Goal: Information Seeking & Learning: Find specific fact

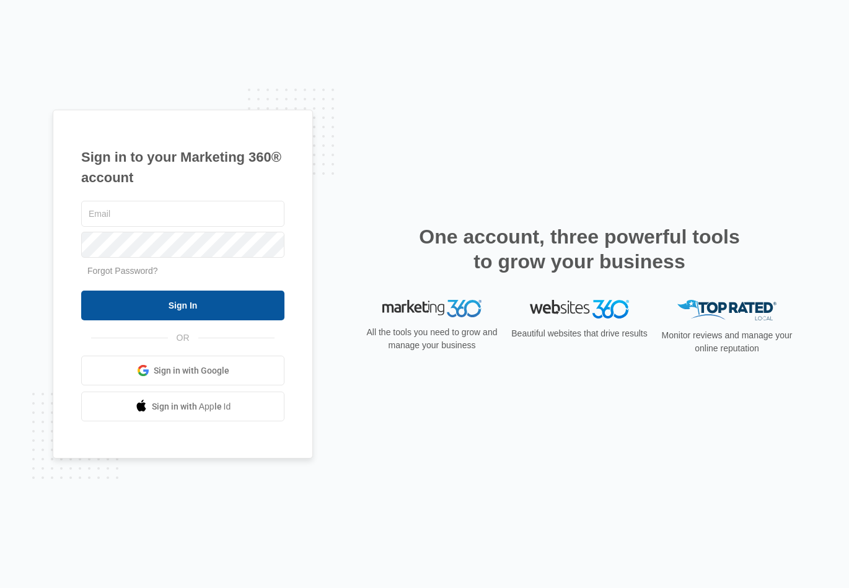
type input "[EMAIL_ADDRESS][DOMAIN_NAME]"
click at [200, 291] on input "Sign In" at bounding box center [182, 306] width 203 height 30
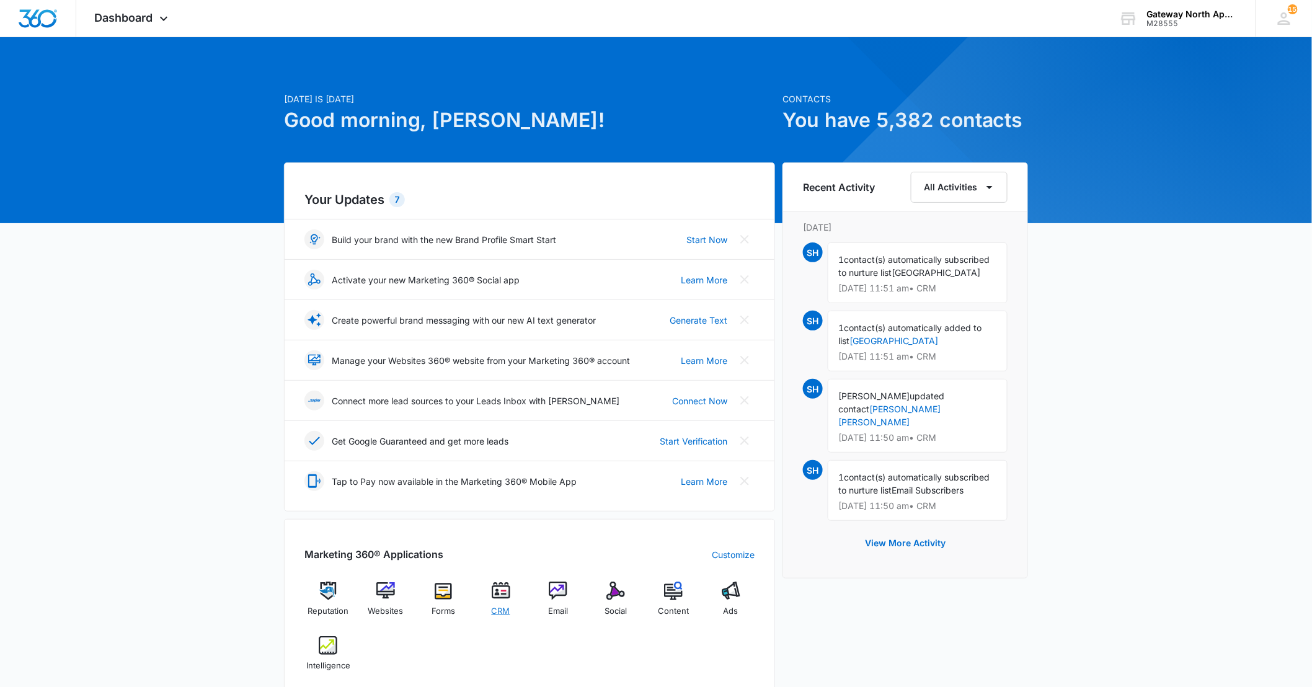
click at [506, 600] on img at bounding box center [501, 591] width 19 height 19
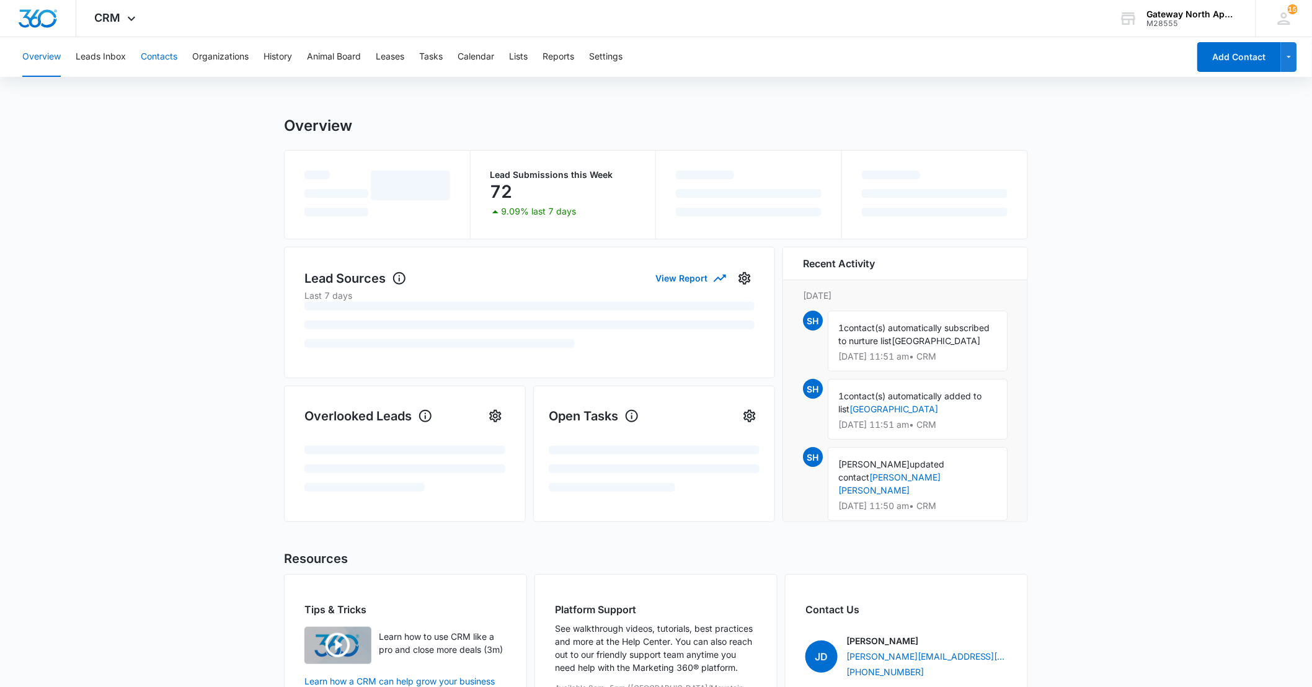
click at [163, 53] on button "Contacts" at bounding box center [159, 57] width 37 height 40
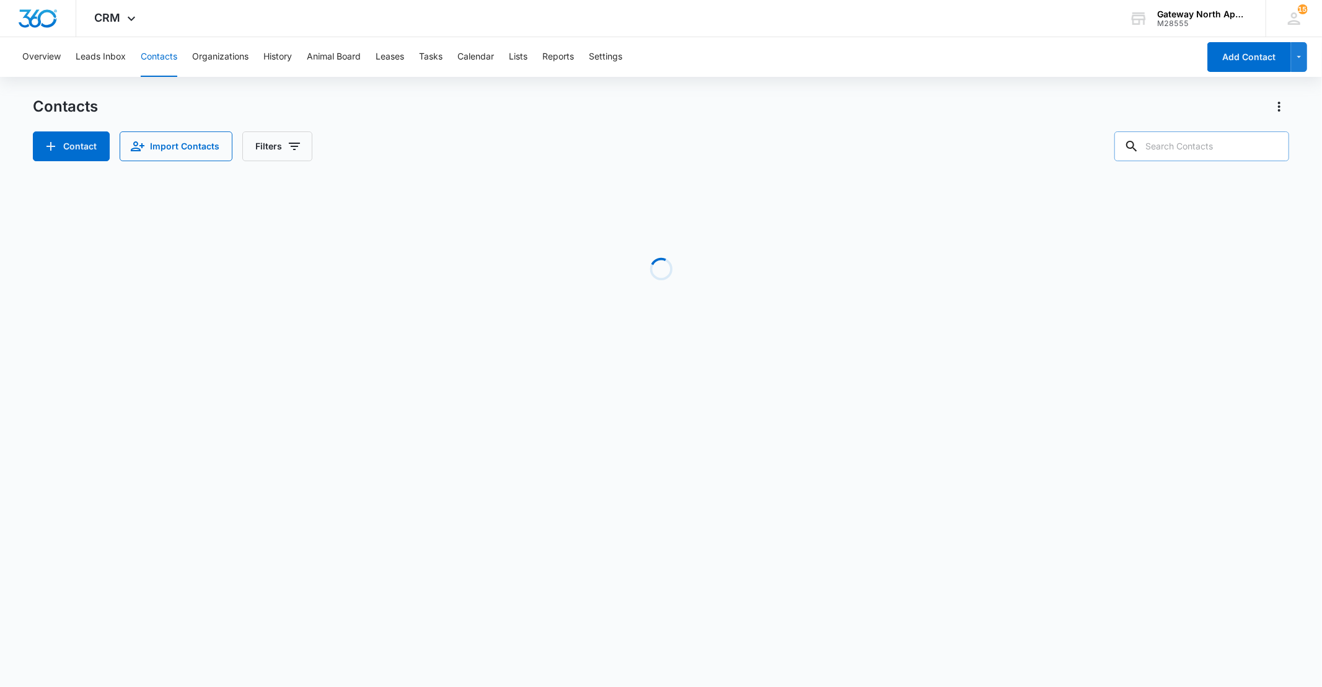
click at [943, 140] on input "text" at bounding box center [1202, 146] width 175 height 30
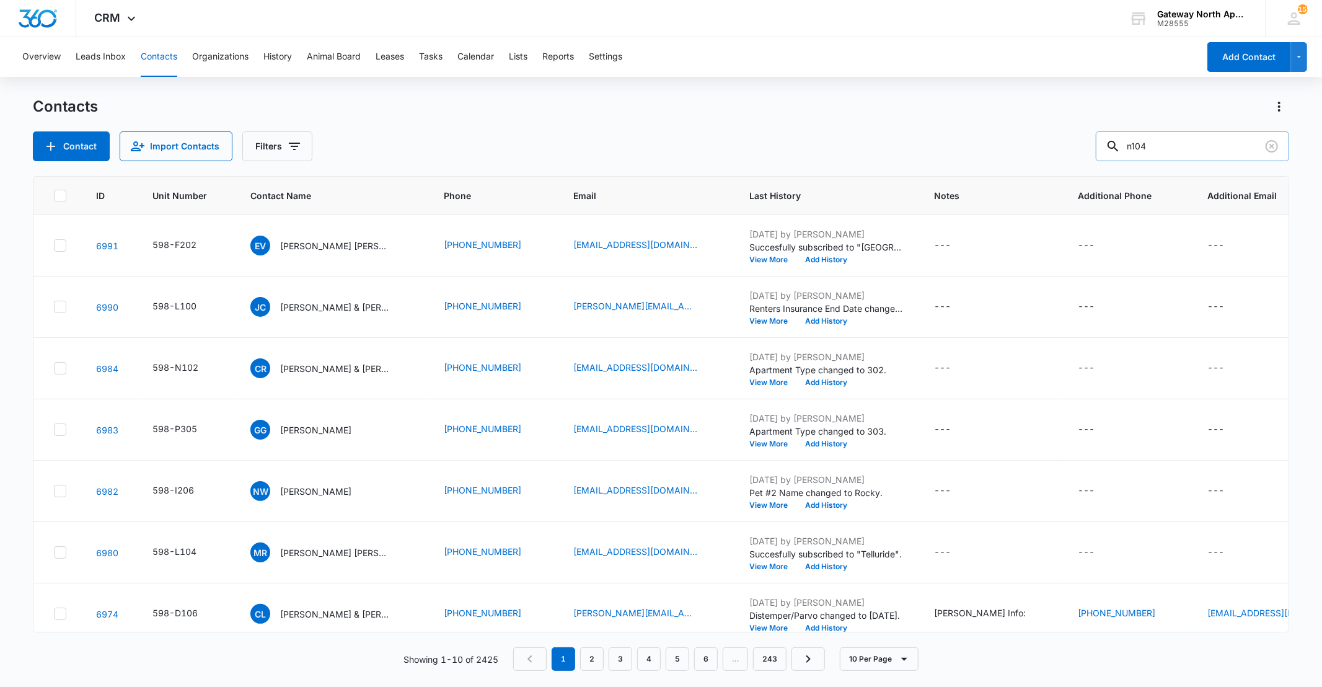
type input "n104"
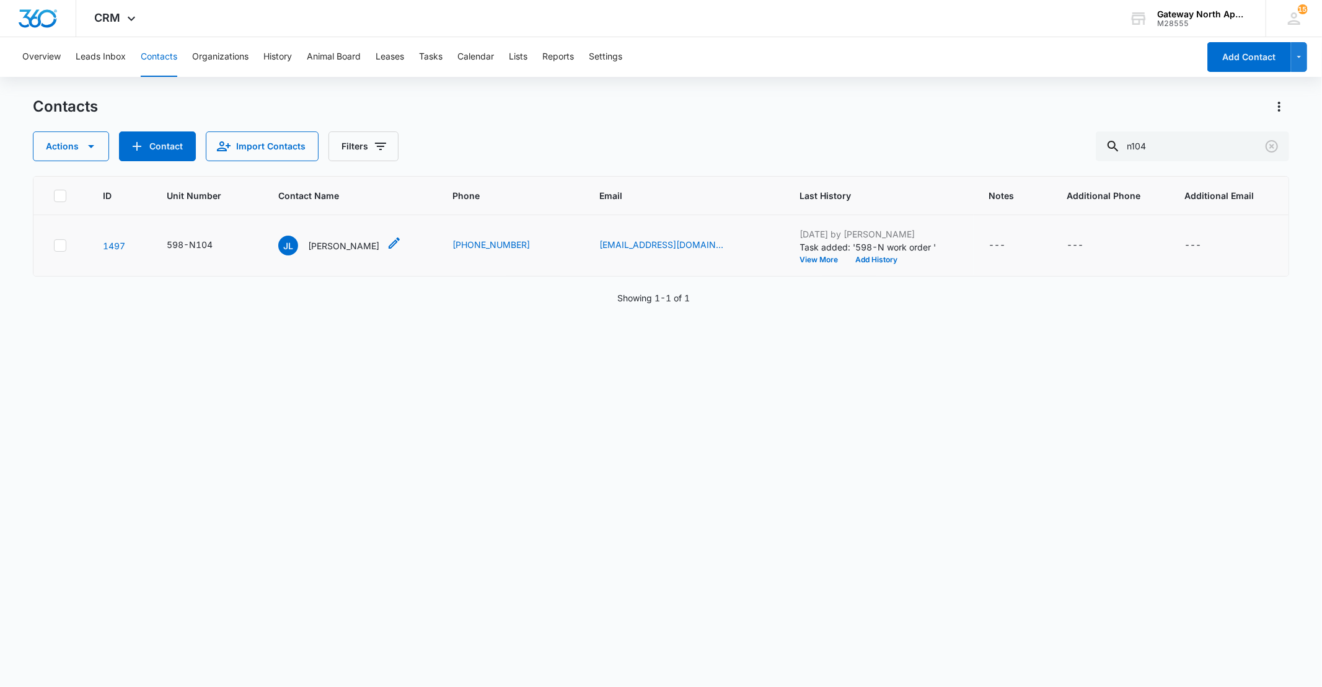
click at [352, 250] on p "[PERSON_NAME]" at bounding box center [343, 245] width 71 height 13
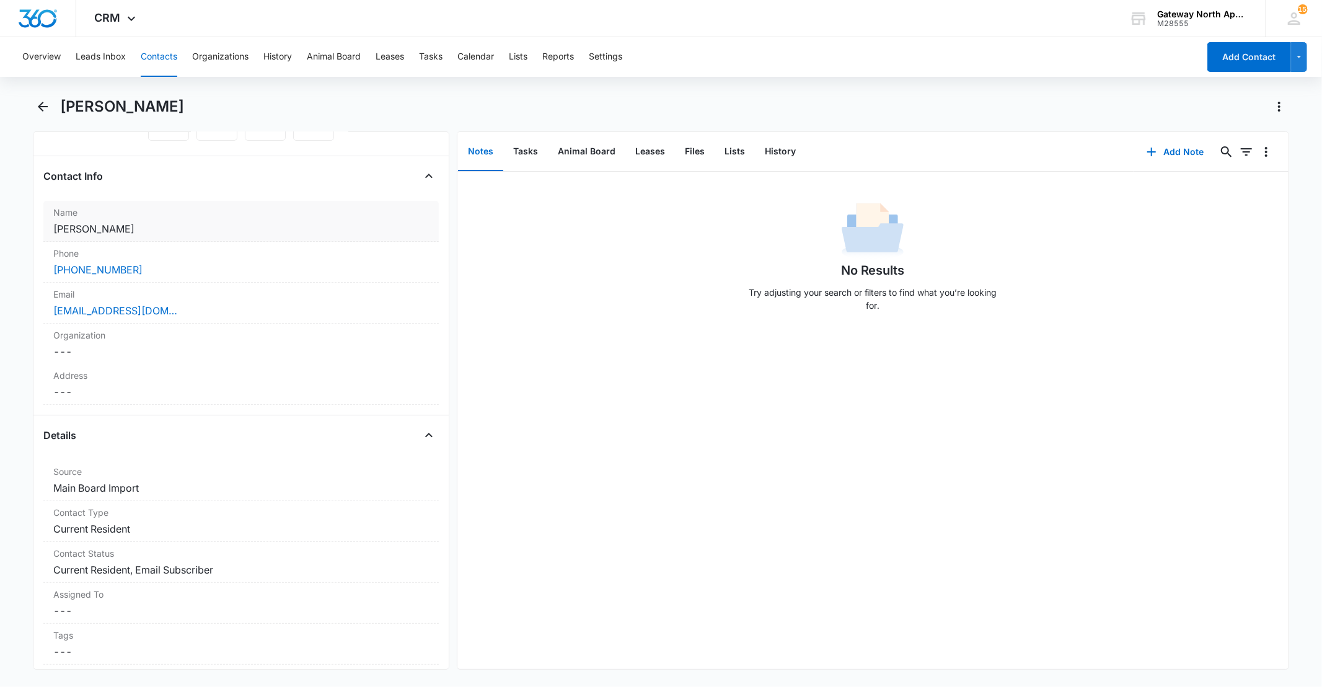
scroll to position [206, 0]
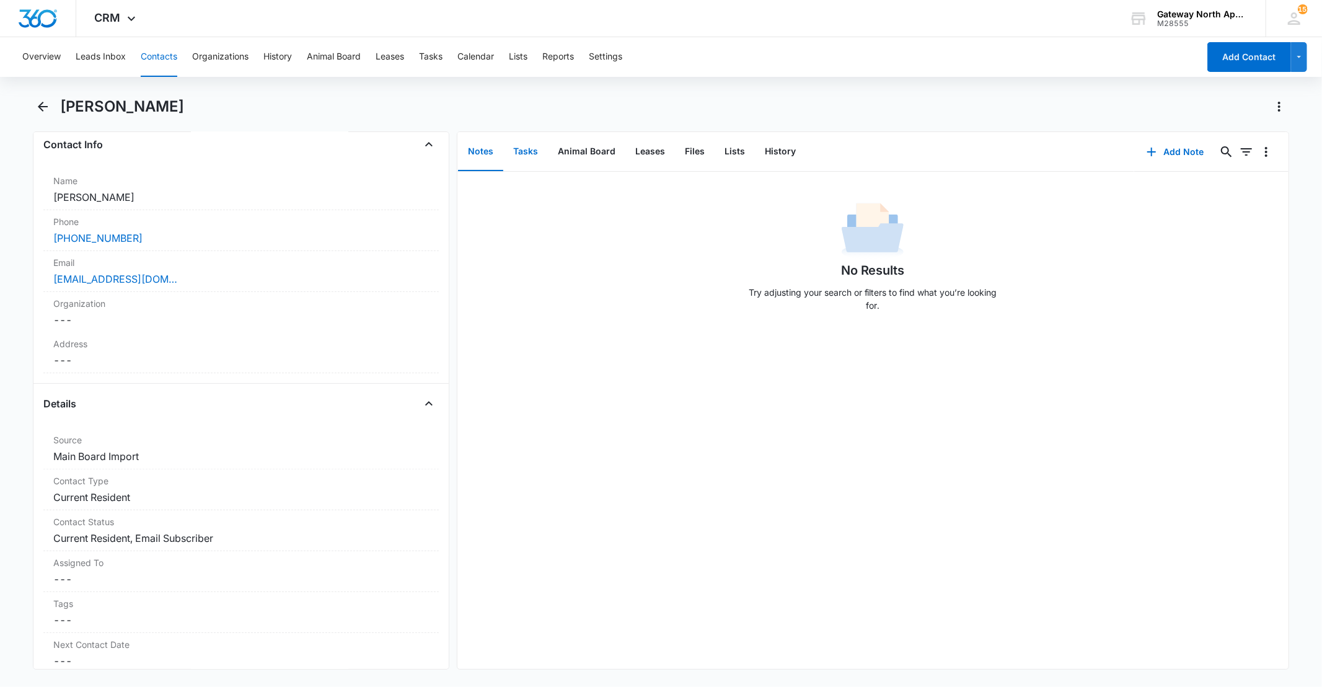
click at [524, 151] on button "Tasks" at bounding box center [525, 152] width 45 height 38
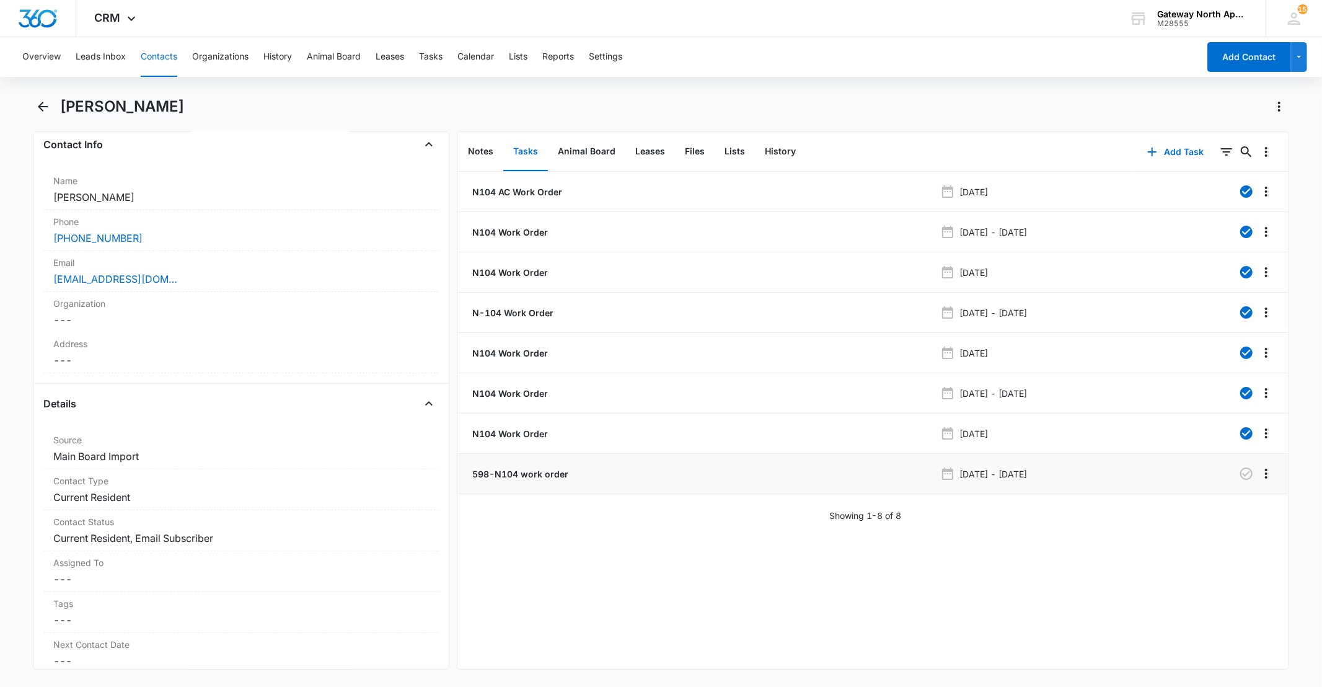
click at [525, 468] on p "598-N104 work order" at bounding box center [519, 473] width 99 height 13
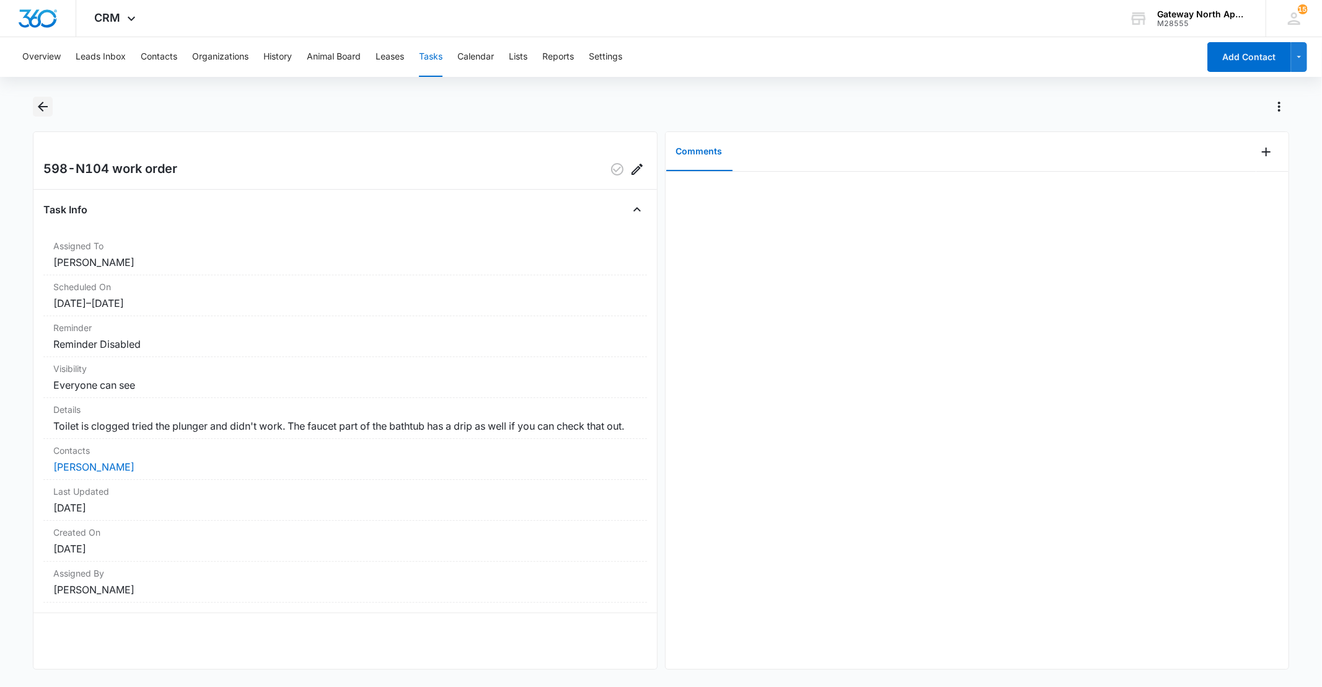
click at [44, 108] on icon "Back" at bounding box center [42, 106] width 15 height 15
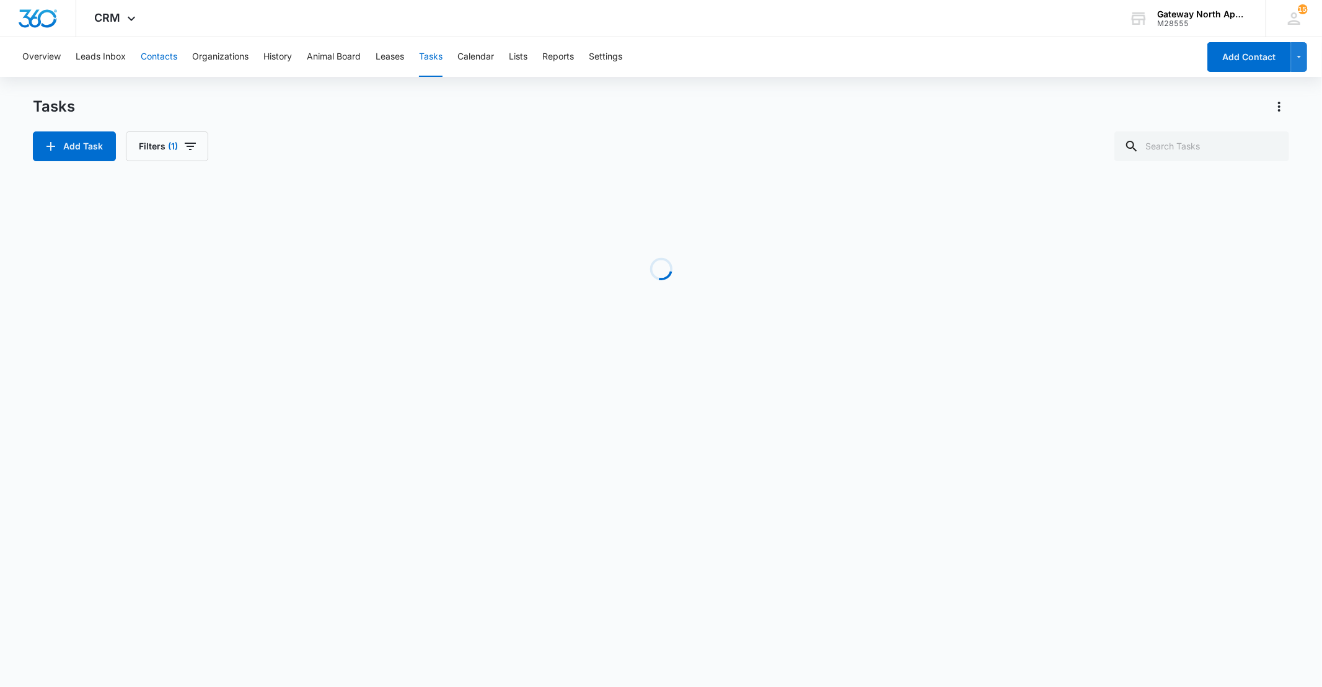
click at [174, 61] on button "Contacts" at bounding box center [159, 57] width 37 height 40
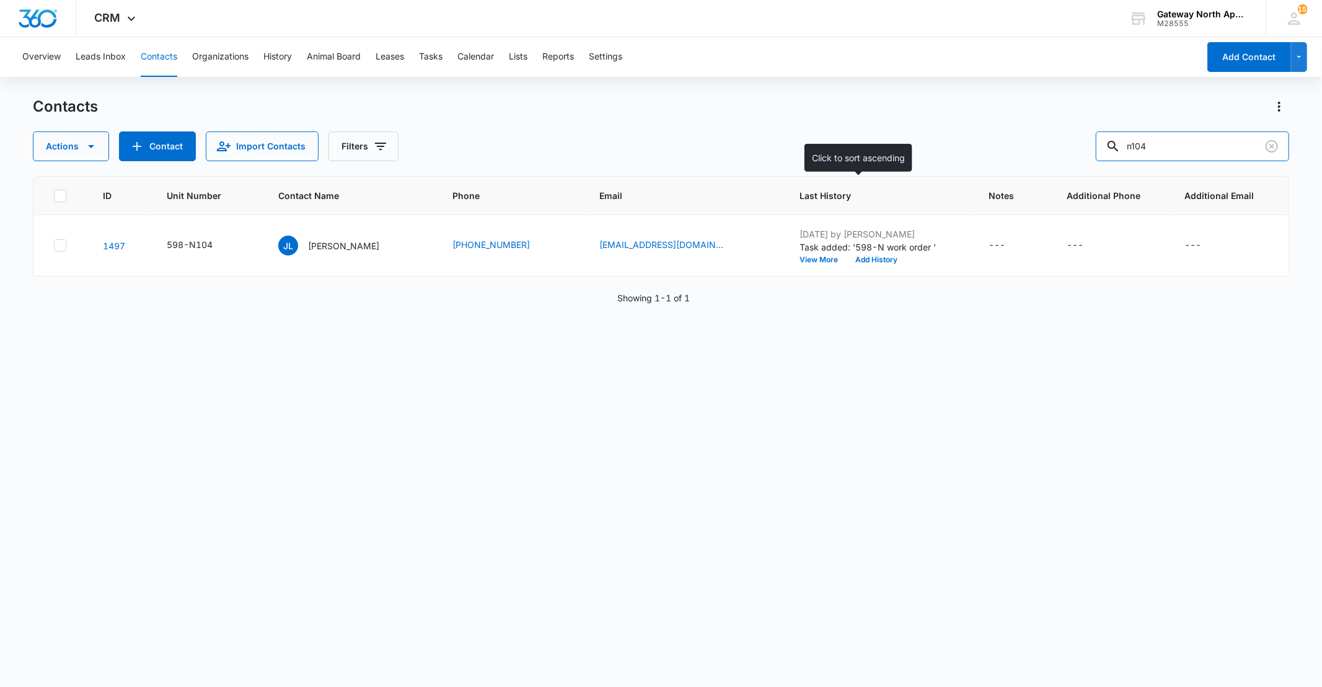
drag, startPoint x: 1180, startPoint y: 134, endPoint x: 839, endPoint y: 188, distance: 345.2
click at [839, 188] on div "Contacts Actions Contact Import Contacts Filters n104 ID Unit Number Contact Na…" at bounding box center [661, 391] width 1256 height 589
type input "l200"
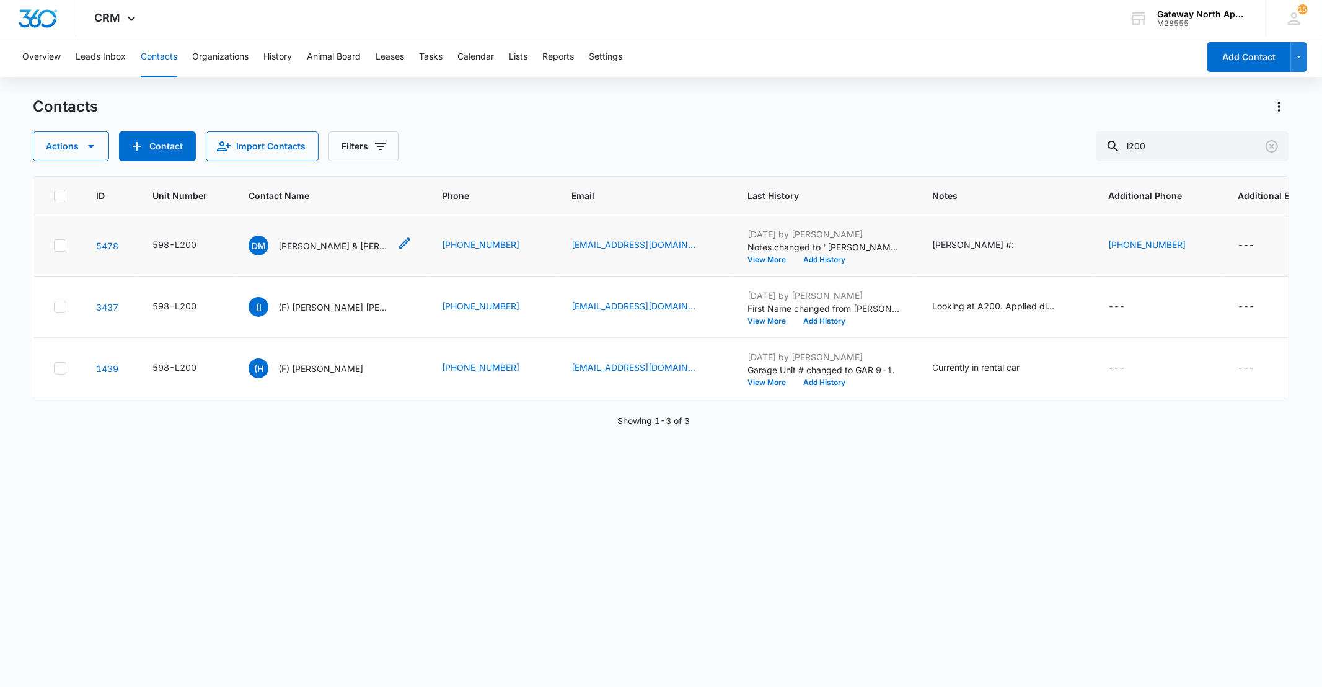
click at [354, 248] on p "[PERSON_NAME] & [PERSON_NAME]" at bounding box center [334, 245] width 112 height 13
